Goal: Information Seeking & Learning: Learn about a topic

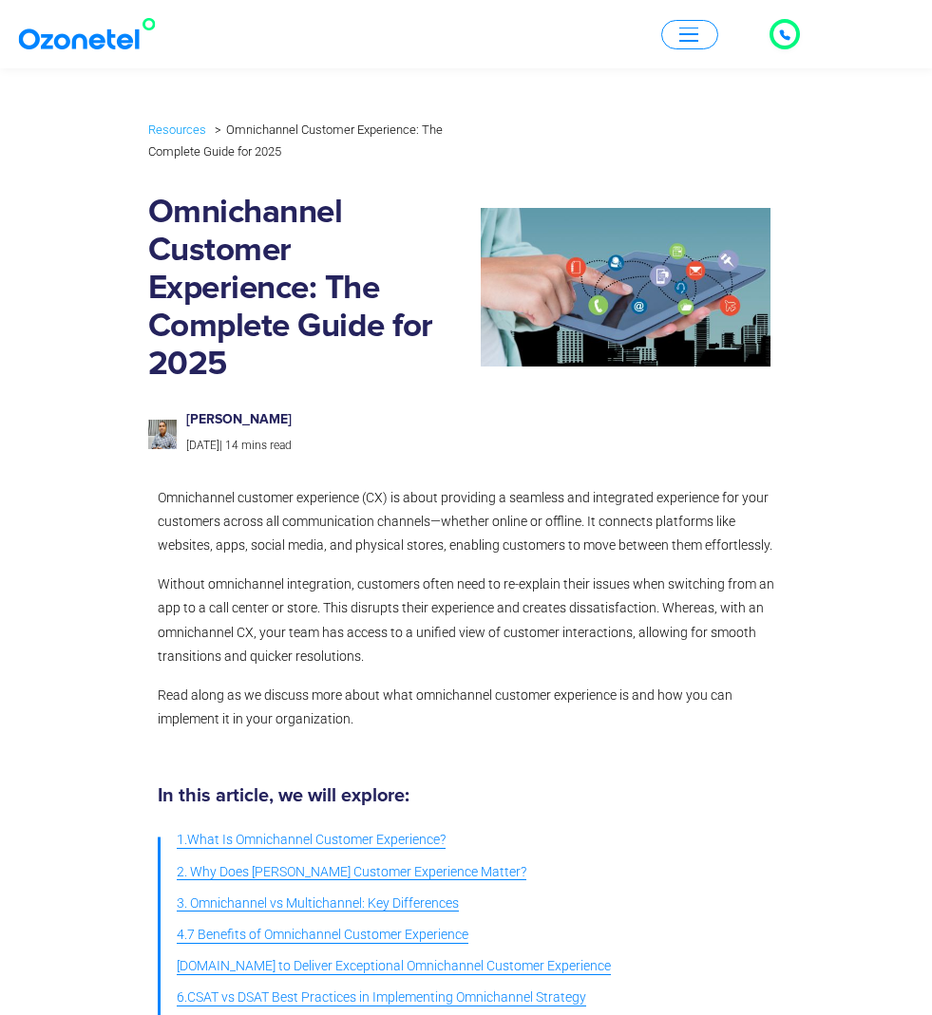
scroll to position [158, 0]
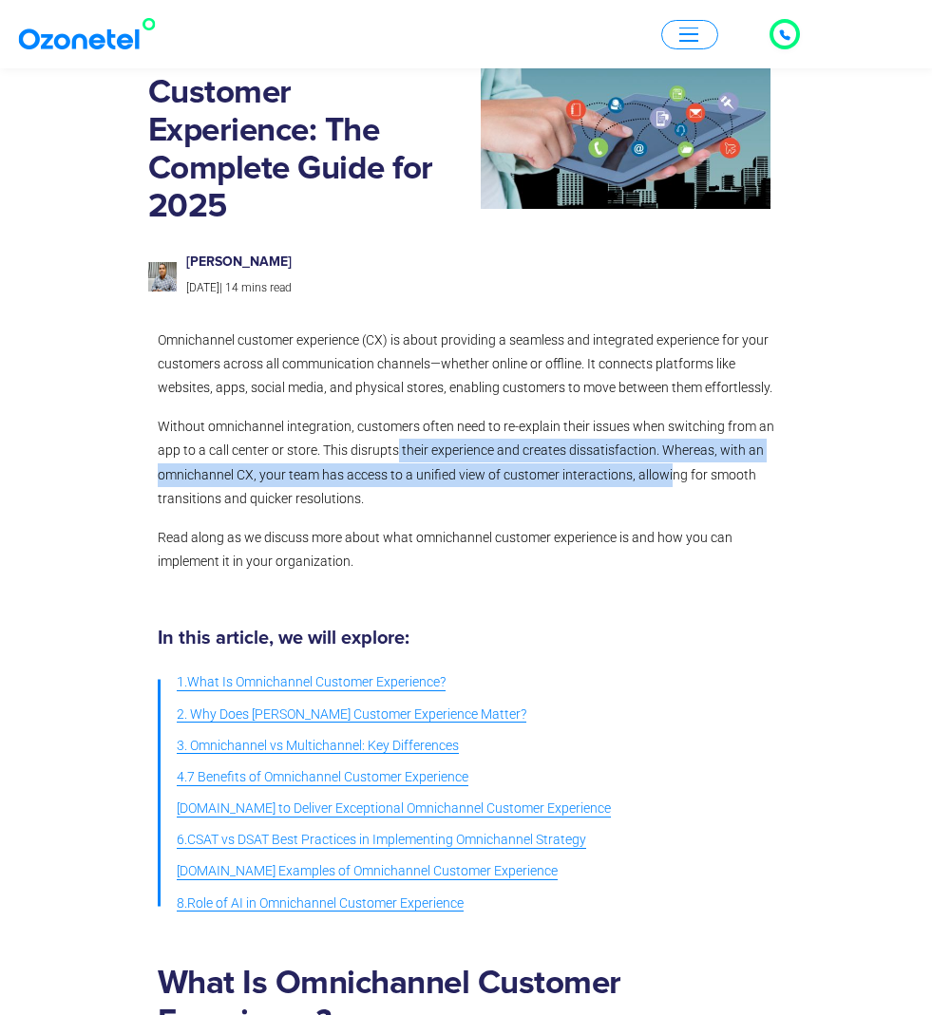
drag, startPoint x: 399, startPoint y: 454, endPoint x: 672, endPoint y: 458, distance: 272.6
click at [672, 458] on p "Without omnichannel integration, customers often need to re-explain their issue…" at bounding box center [466, 463] width 617 height 96
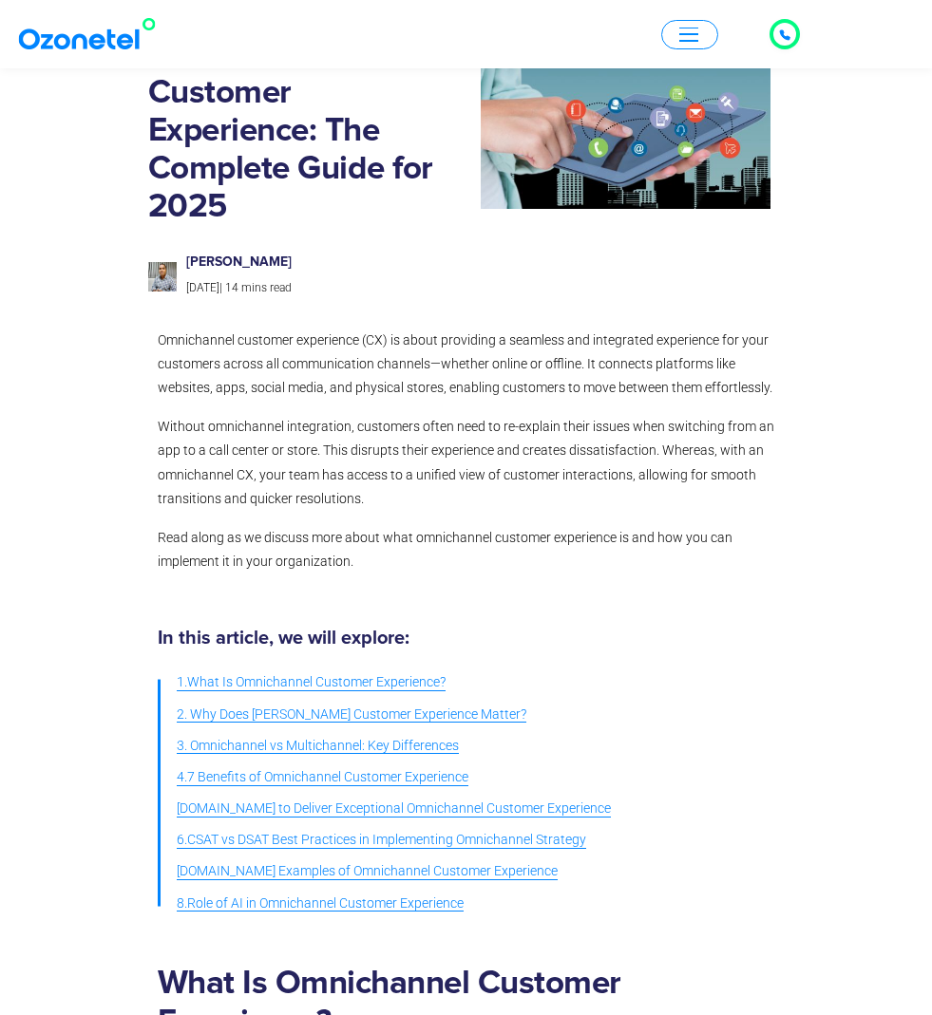
click at [660, 538] on span "Read along as we discuss more about what omnichannel customer experience is and…" at bounding box center [445, 549] width 575 height 39
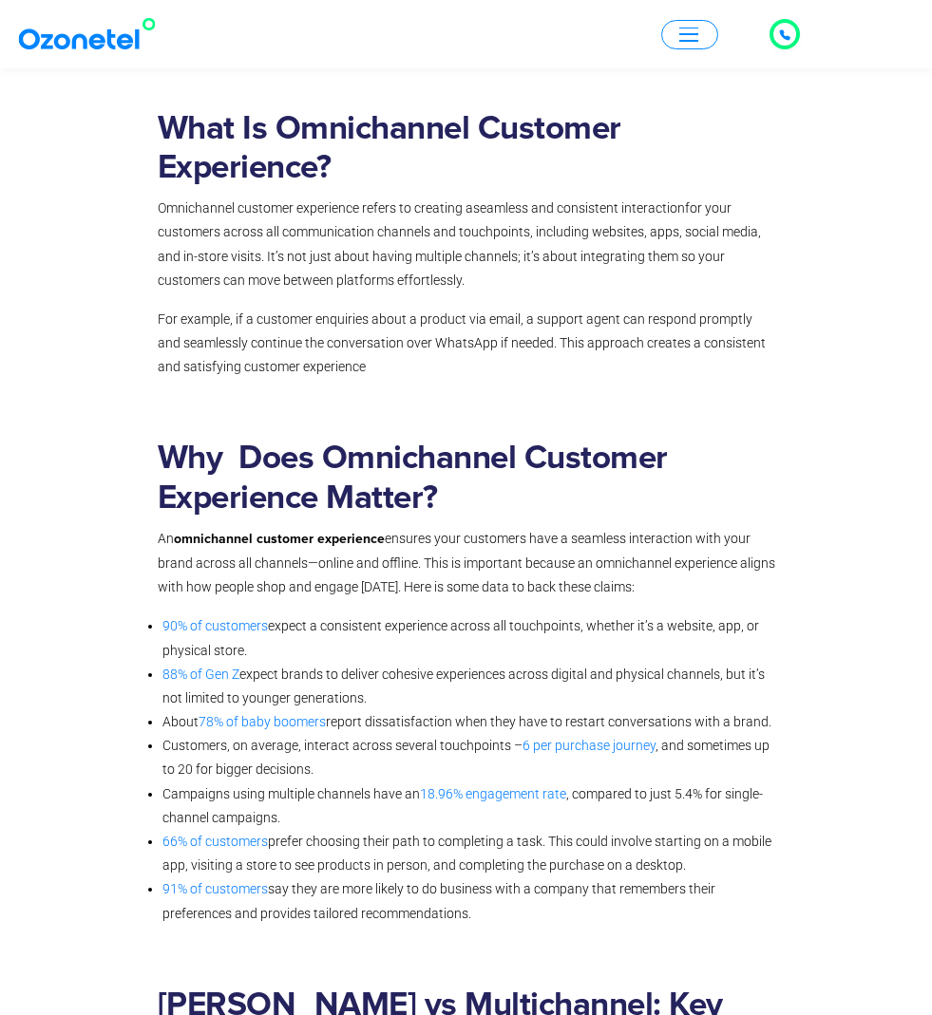
scroll to position [877, 0]
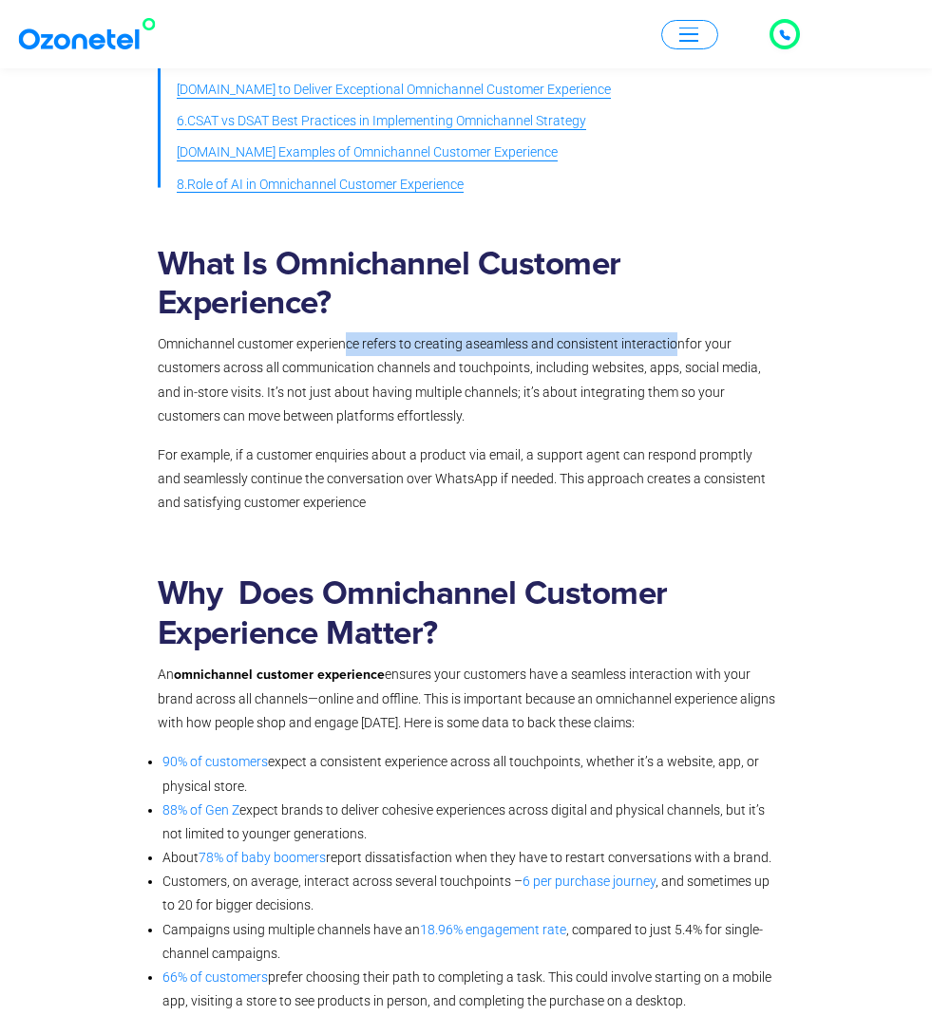
drag, startPoint x: 342, startPoint y: 339, endPoint x: 681, endPoint y: 344, distance: 339.1
click at [681, 344] on p "Omnichannel customer experience refers to creating a seamless and consistent in…" at bounding box center [466, 380] width 617 height 96
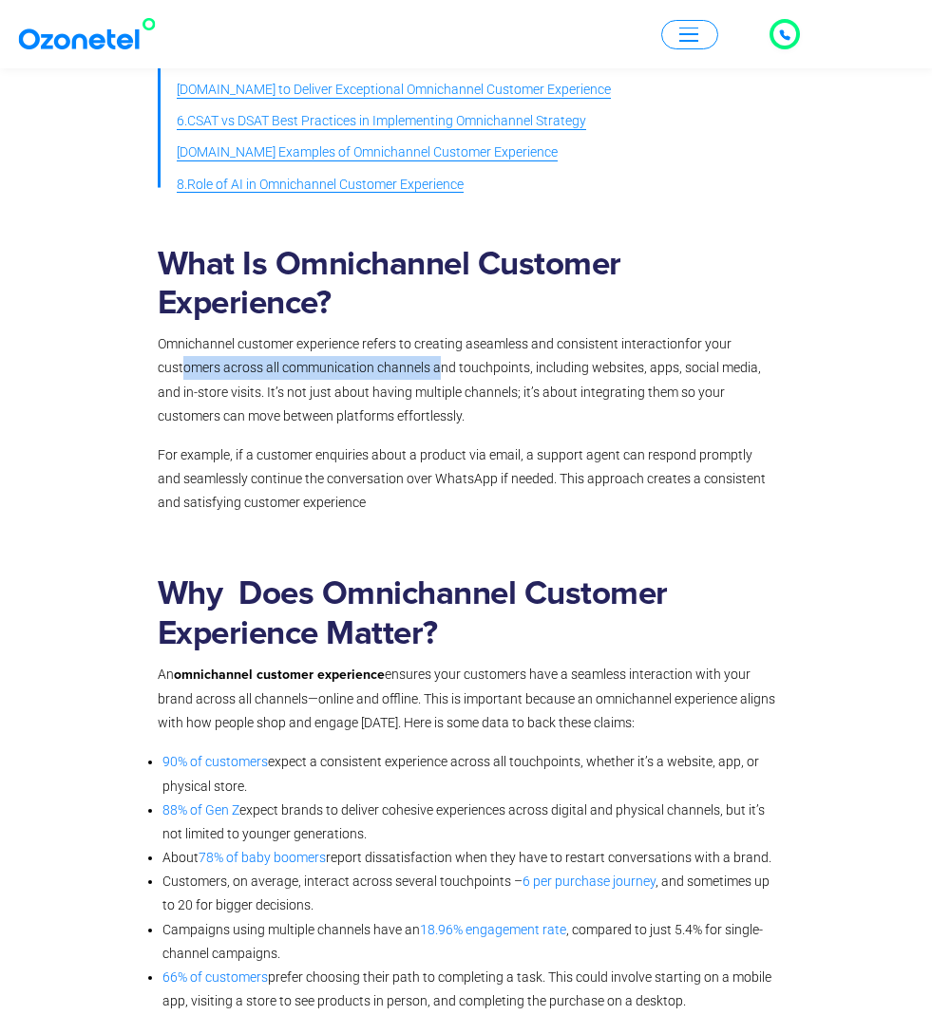
drag, startPoint x: 177, startPoint y: 366, endPoint x: 435, endPoint y: 361, distance: 258.4
click at [435, 361] on span "for your customers across all communication channels and touchpoints, including…" at bounding box center [459, 379] width 603 height 87
click at [486, 383] on span "for your customers across all communication channels and touchpoints, including…" at bounding box center [459, 379] width 603 height 87
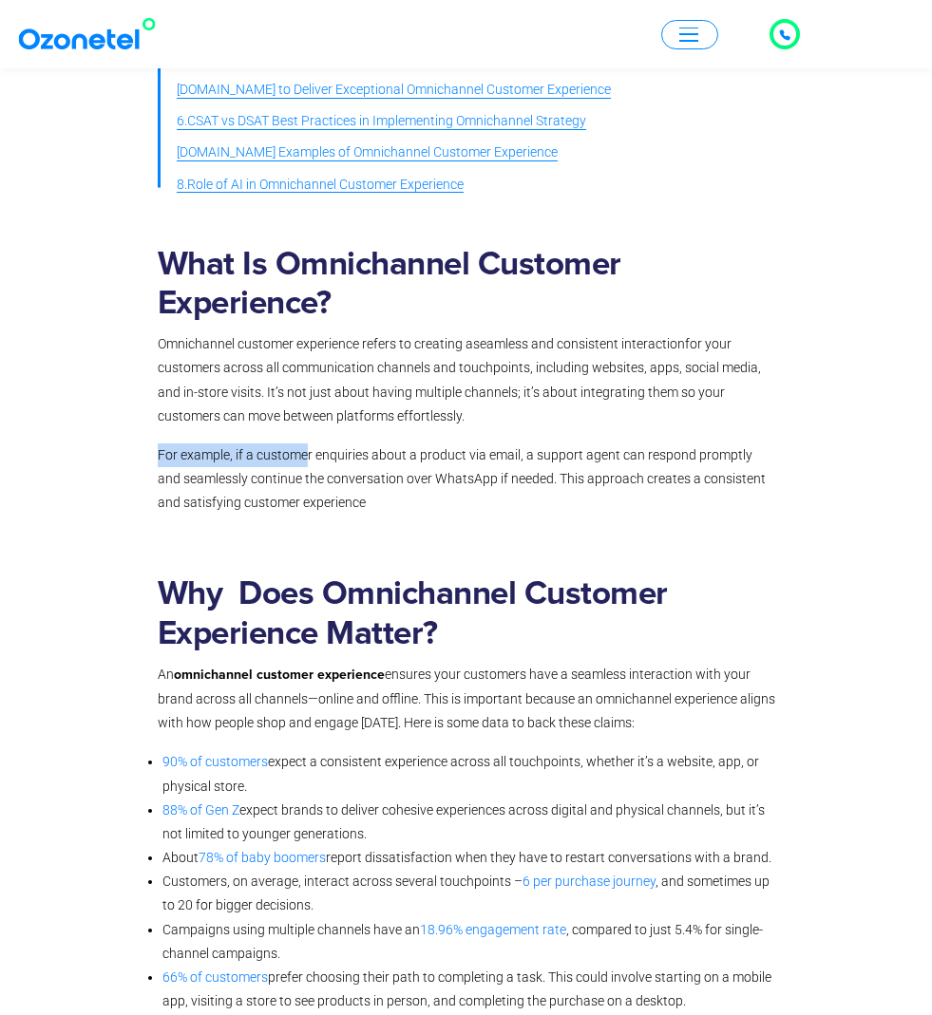
drag, startPoint x: 331, startPoint y: 437, endPoint x: 530, endPoint y: 436, distance: 199.5
click at [527, 436] on div "What Is Omnichannel Customer Experience? Omnichannel customer experience refers…" at bounding box center [466, 380] width 617 height 271
drag, startPoint x: 571, startPoint y: 439, endPoint x: 740, endPoint y: 445, distance: 169.2
click at [710, 444] on p "For example, if a customer enquiries about a product via email, a support agent…" at bounding box center [466, 480] width 617 height 72
click at [740, 447] on span "For example, if a customer enquiries about a product via email, a support agent…" at bounding box center [462, 478] width 608 height 63
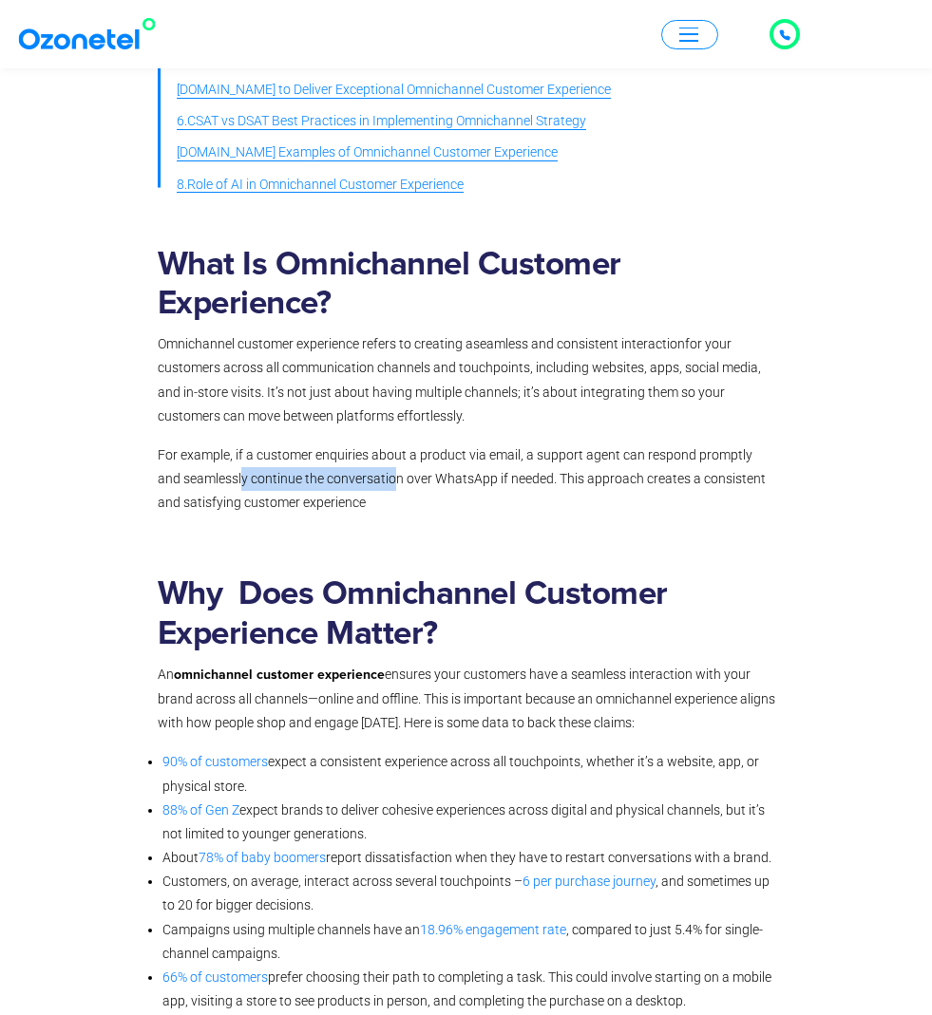
drag, startPoint x: 216, startPoint y: 472, endPoint x: 370, endPoint y: 469, distance: 154.9
click at [370, 469] on span "For example, if a customer enquiries about a product via email, a support agent…" at bounding box center [462, 478] width 608 height 63
drag, startPoint x: 414, startPoint y: 470, endPoint x: 467, endPoint y: 474, distance: 53.3
click at [467, 474] on span "For example, if a customer enquiries about a product via email, a support agent…" at bounding box center [462, 478] width 608 height 63
click at [536, 474] on span "For example, if a customer enquiries about a product via email, a support agent…" at bounding box center [462, 478] width 608 height 63
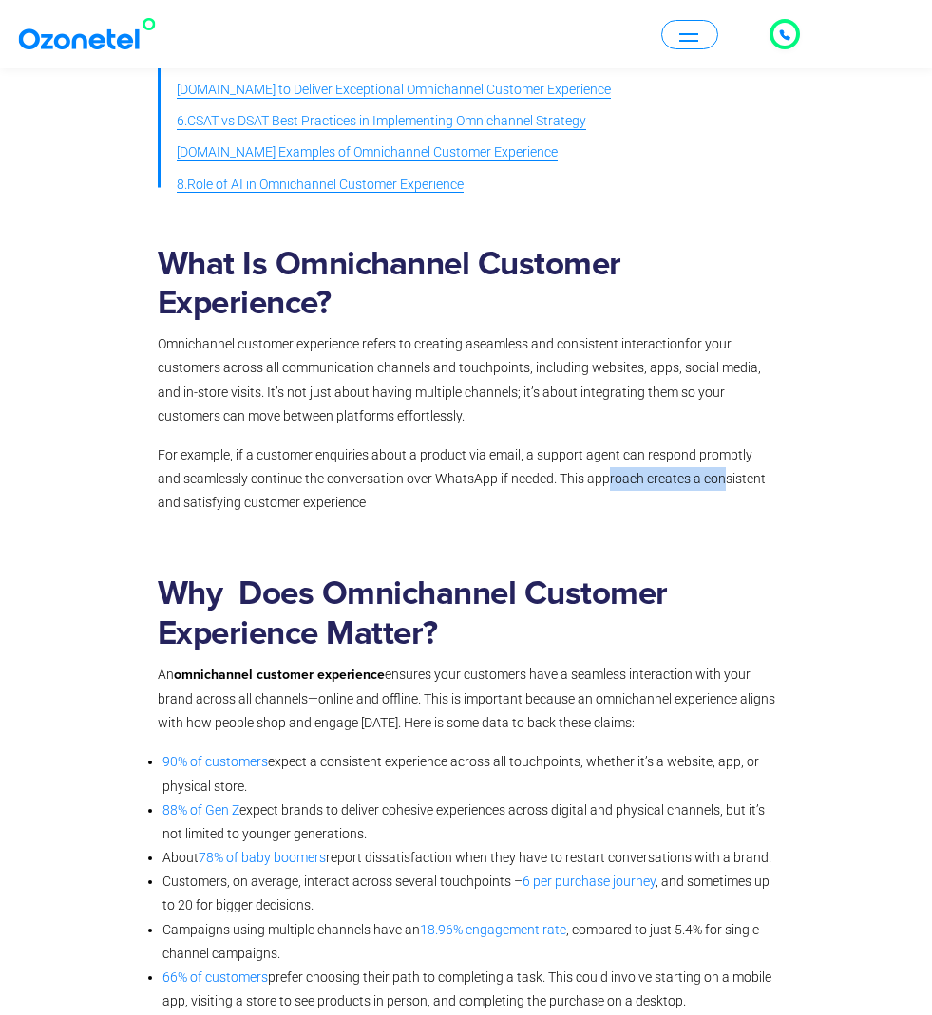
drag, startPoint x: 579, startPoint y: 474, endPoint x: 697, endPoint y: 476, distance: 117.8
click at [697, 476] on span "For example, if a customer enquiries about a product via email, a support agent…" at bounding box center [462, 478] width 608 height 63
click at [666, 506] on section "Why Does Omnichannel Customer Experience Matter? An omnichannel customer experi…" at bounding box center [466, 792] width 932 height 608
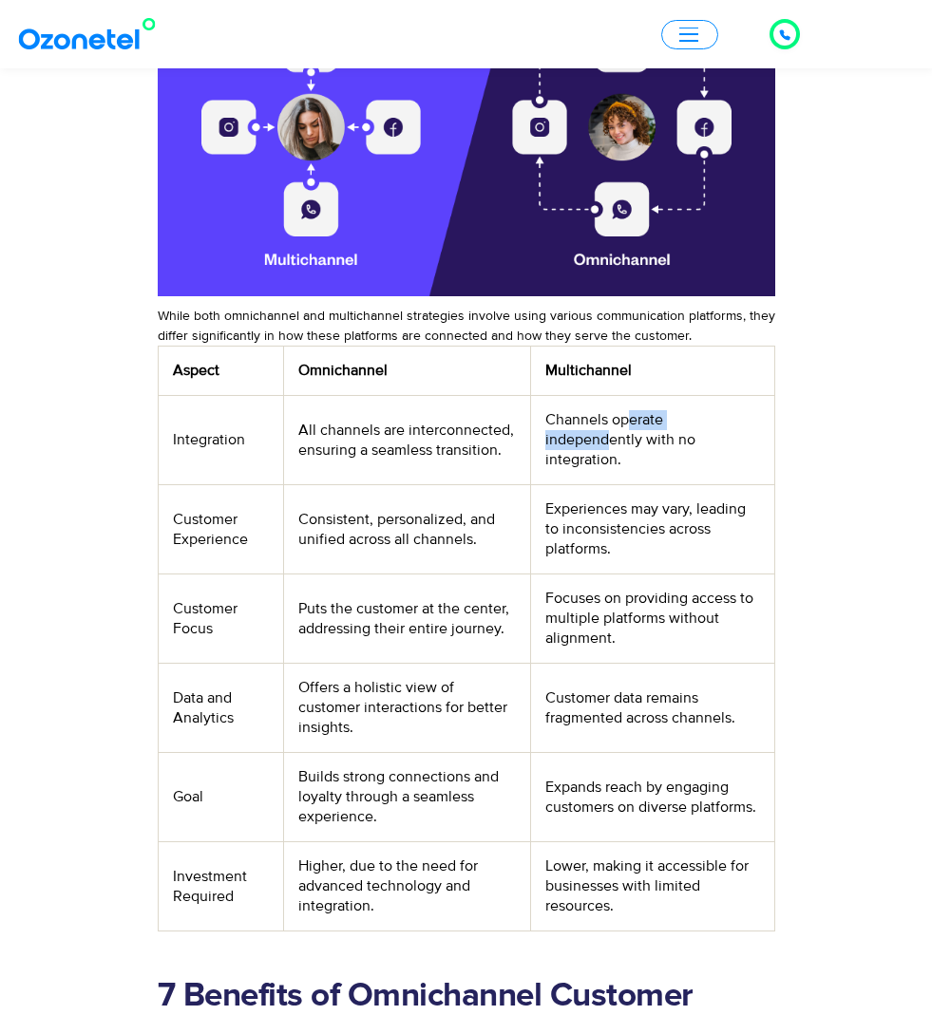
drag, startPoint x: 635, startPoint y: 403, endPoint x: 719, endPoint y: 407, distance: 83.7
click at [719, 407] on td "Channels operate independently with no integration." at bounding box center [652, 440] width 244 height 89
click at [718, 424] on td "Channels operate independently with no integration." at bounding box center [652, 440] width 244 height 89
click at [574, 438] on td "Channels operate independently with no integration." at bounding box center [652, 440] width 244 height 89
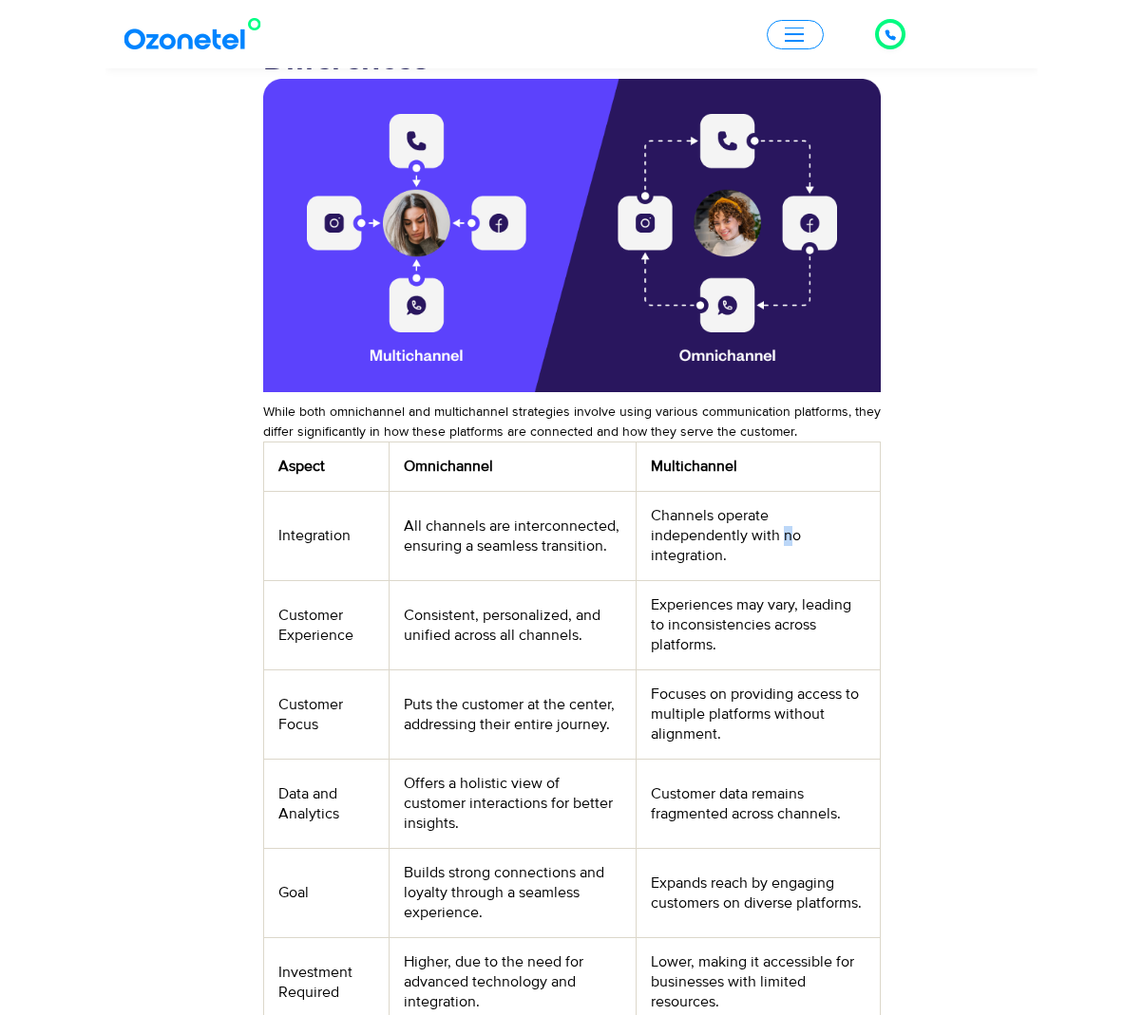
scroll to position [2001, 0]
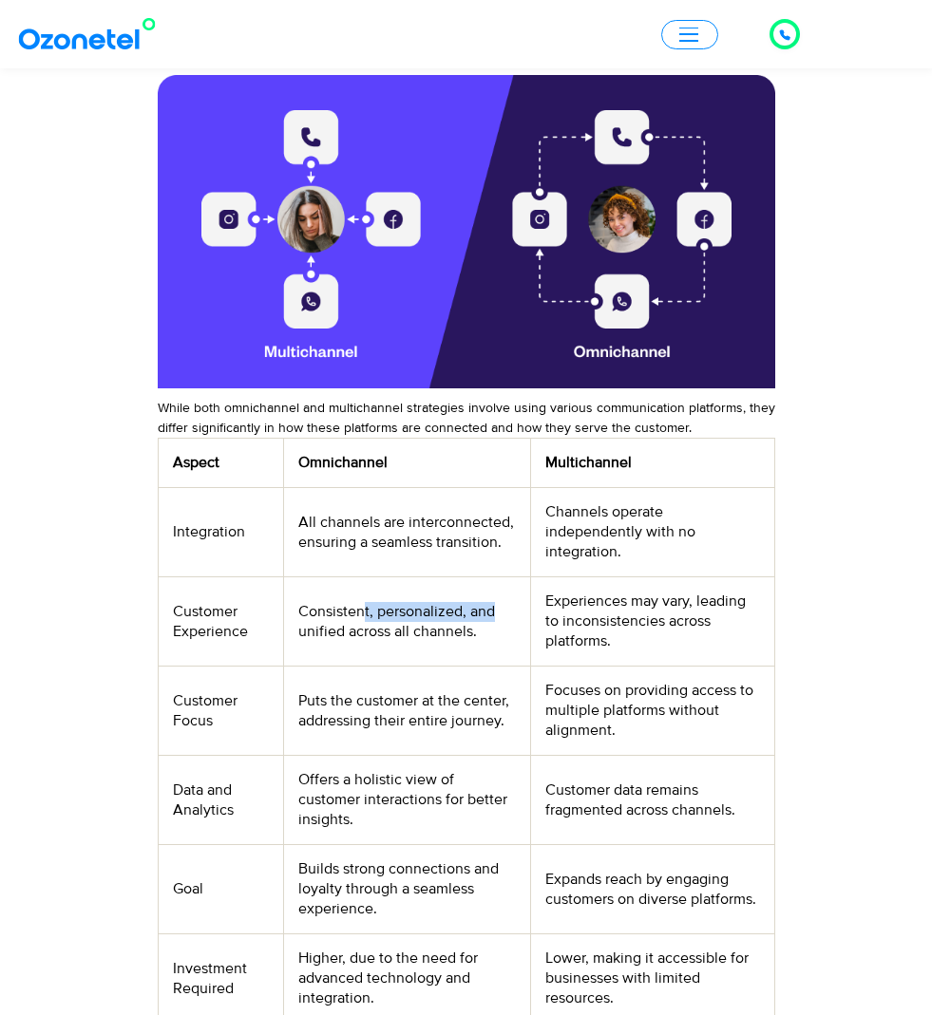
drag, startPoint x: 339, startPoint y: 576, endPoint x: 480, endPoint y: 581, distance: 140.7
click at [480, 581] on td "Consistent, personalized, and unified across all channels." at bounding box center [407, 622] width 247 height 89
click at [618, 667] on td "Focuses on providing access to multiple platforms without alignment." at bounding box center [652, 711] width 244 height 89
